Goal: Task Accomplishment & Management: Manage account settings

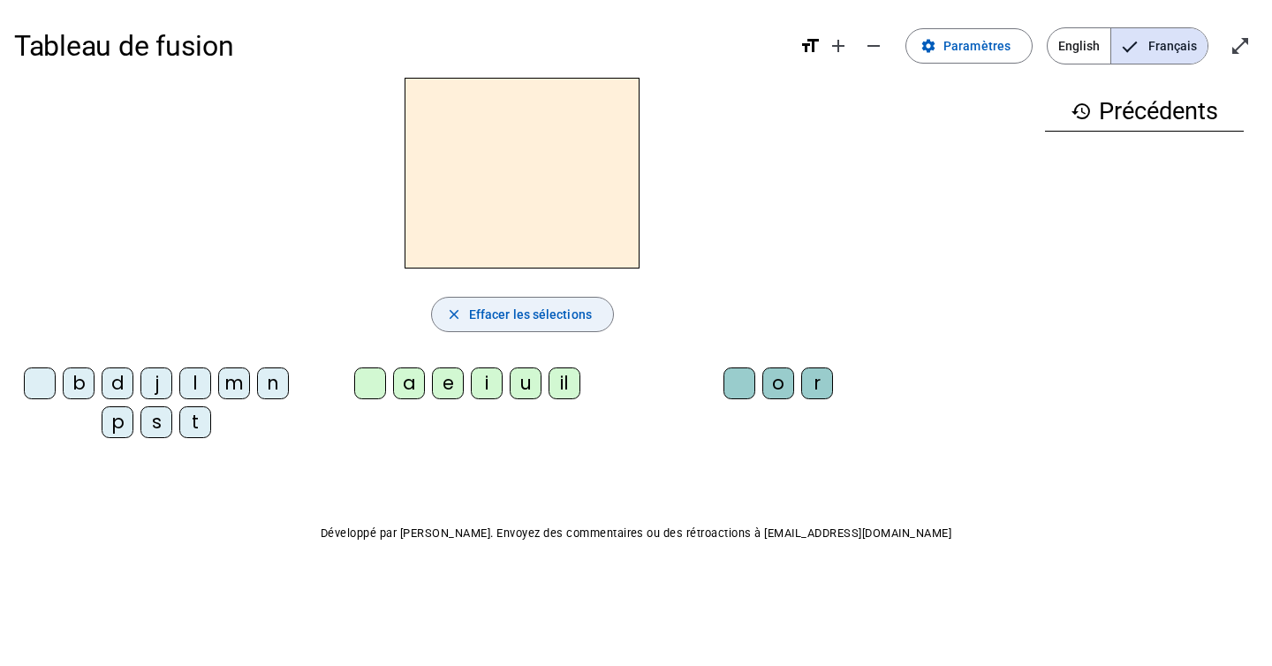
click at [457, 313] on mat-icon "close" at bounding box center [454, 315] width 16 height 16
click at [479, 322] on span "Effacer les sélections" at bounding box center [530, 314] width 123 height 21
click at [967, 48] on span "Paramètres" at bounding box center [977, 45] width 67 height 21
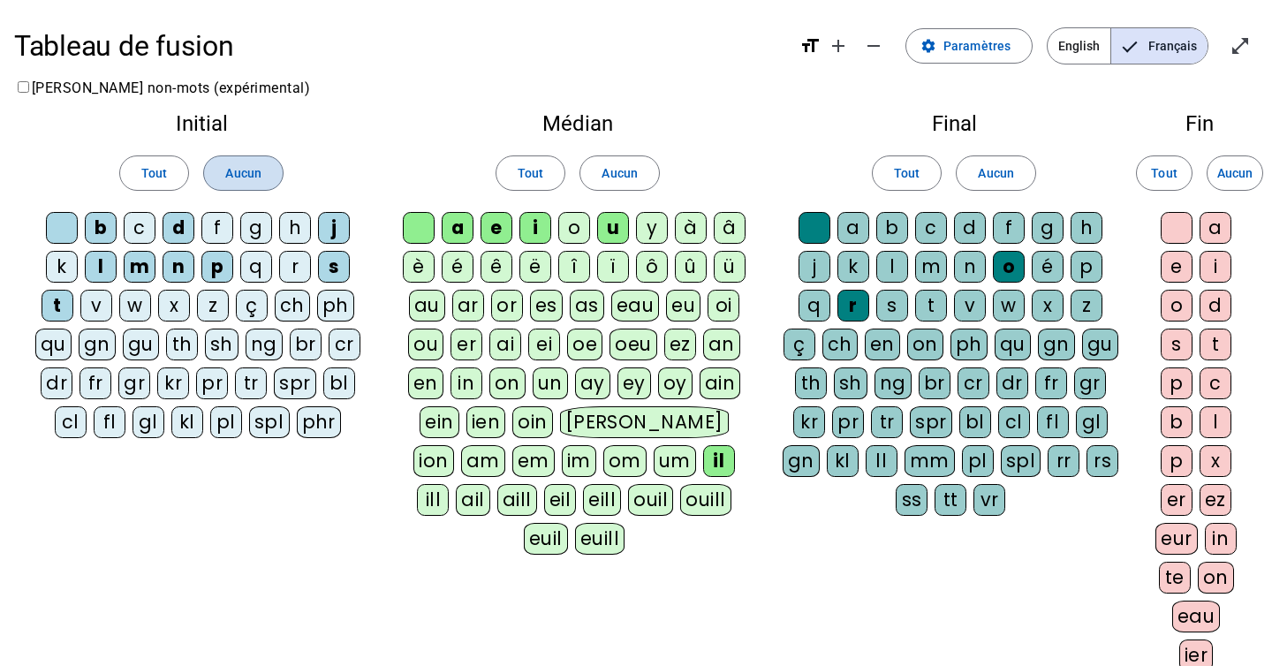
click at [240, 173] on span "Aucun" at bounding box center [242, 173] width 35 height 21
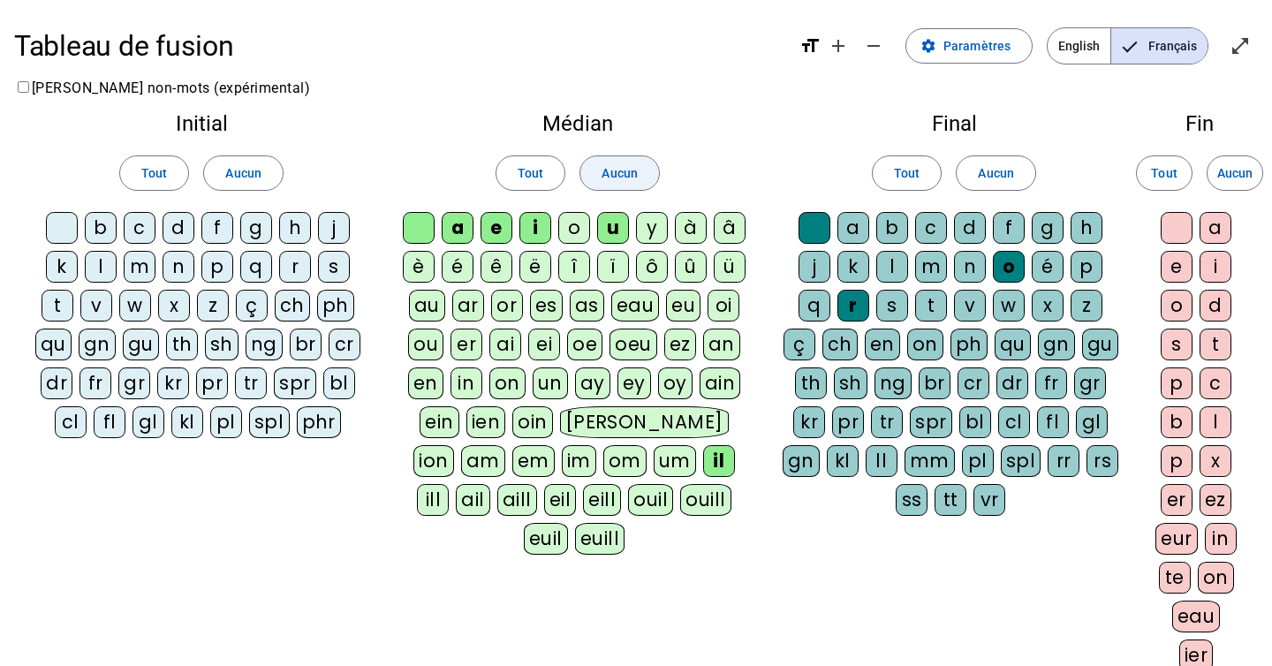
click at [643, 164] on span at bounding box center [619, 173] width 78 height 42
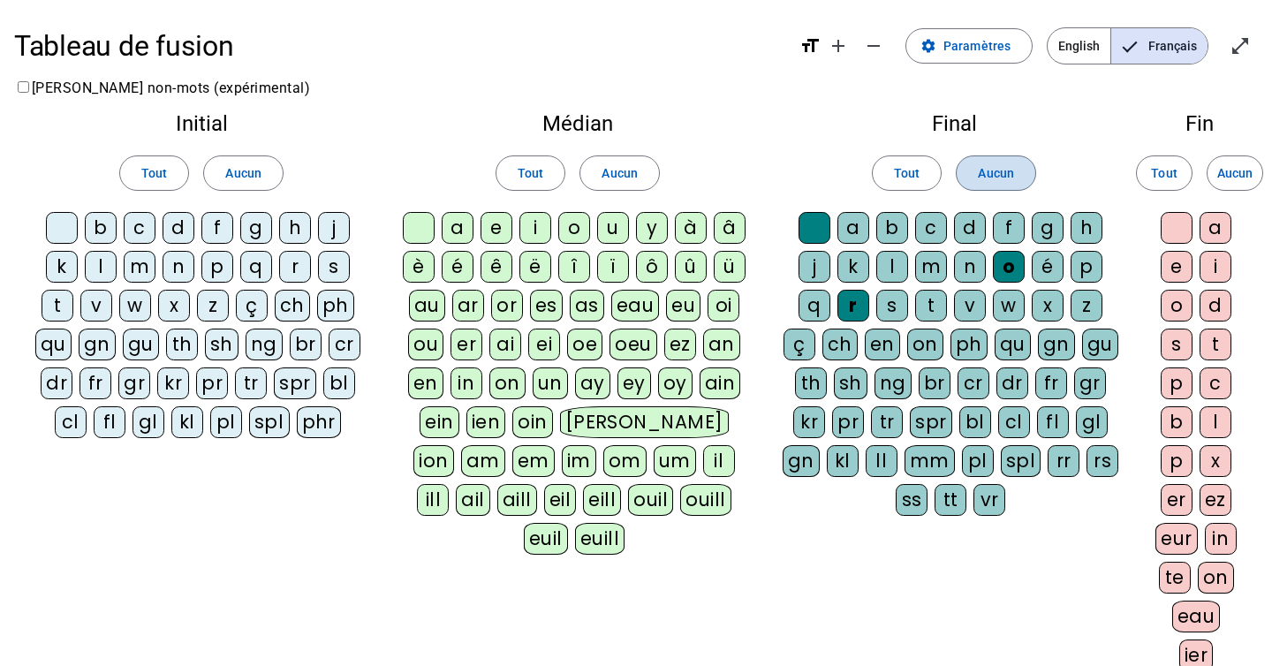
click at [989, 174] on span "Aucun" at bounding box center [995, 173] width 35 height 21
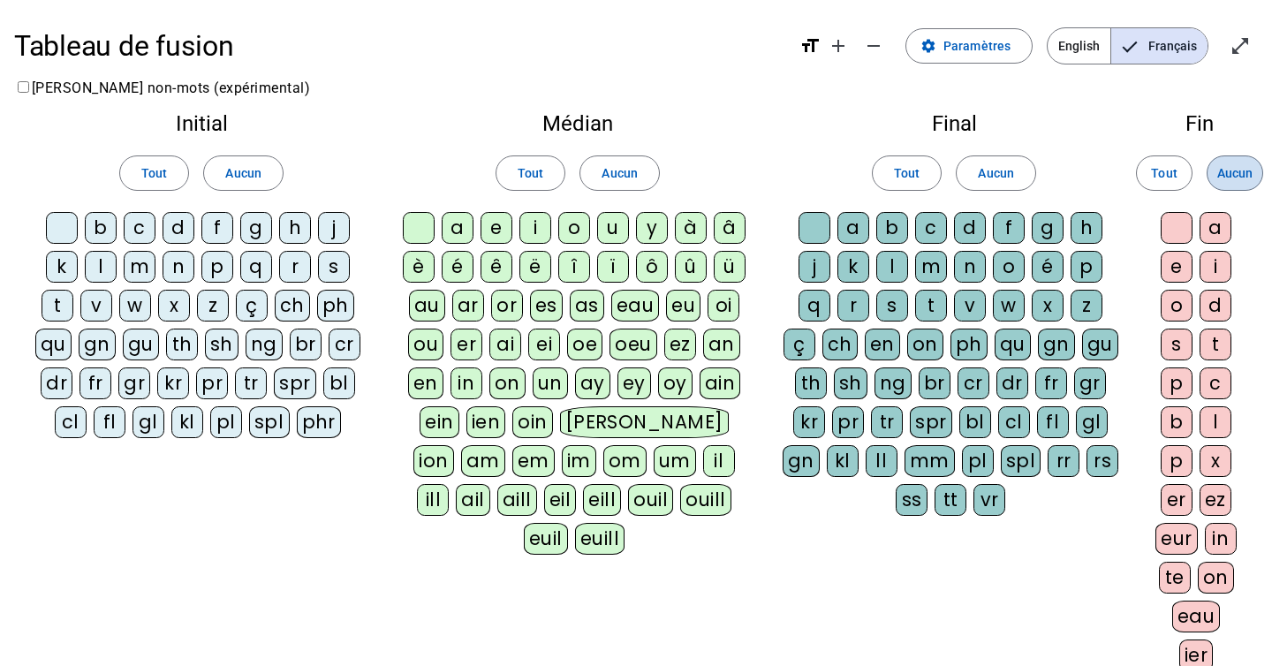
click at [1239, 173] on span "Aucun" at bounding box center [1235, 173] width 35 height 21
